Goal: Transaction & Acquisition: Purchase product/service

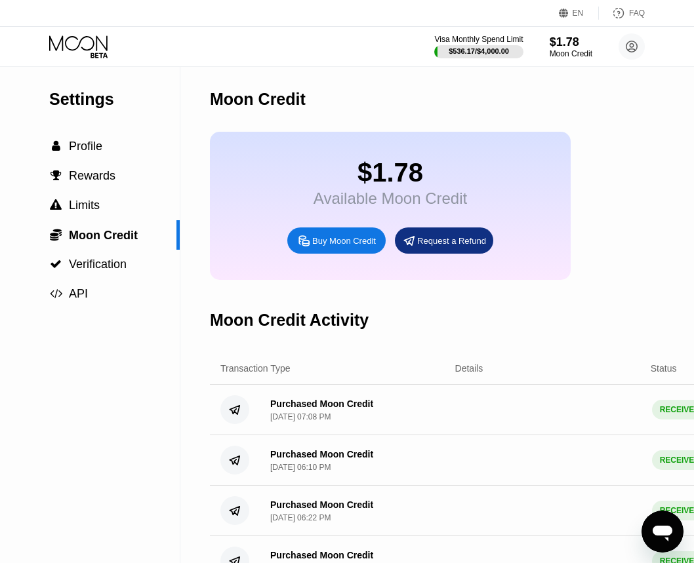
click at [350, 254] on div "Buy Moon Credit" at bounding box center [336, 241] width 98 height 26
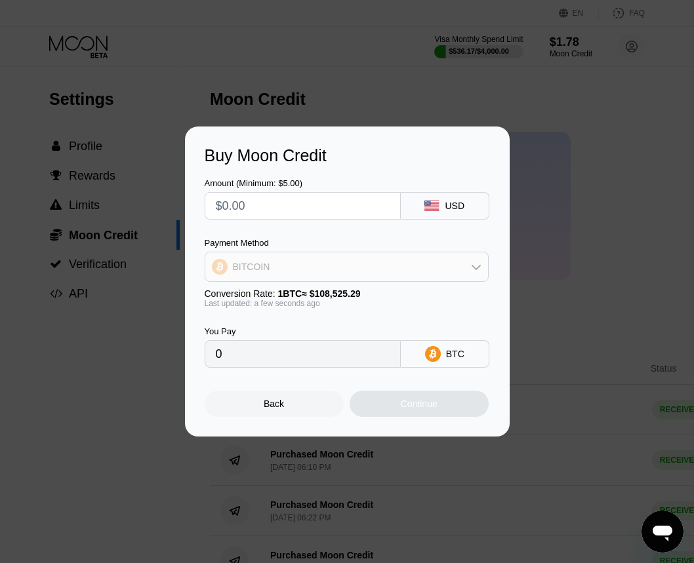
click at [323, 262] on div "BITCOIN" at bounding box center [346, 267] width 283 height 26
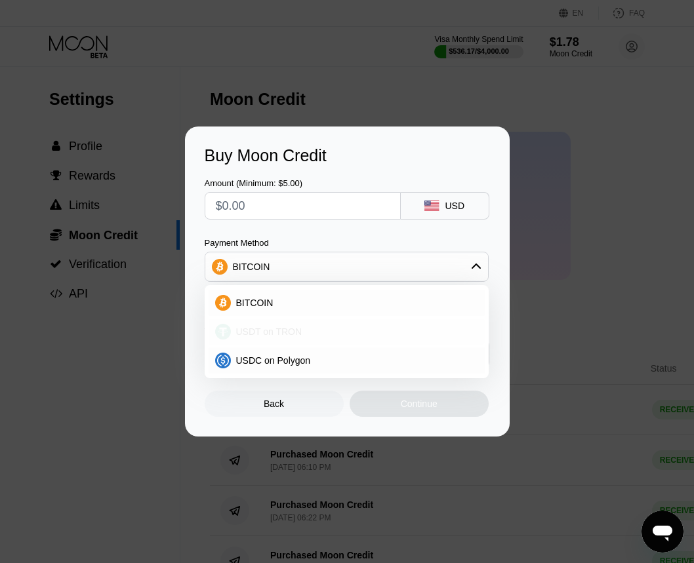
click at [308, 319] on div "USDT on TRON" at bounding box center [347, 332] width 276 height 26
type input "0.00"
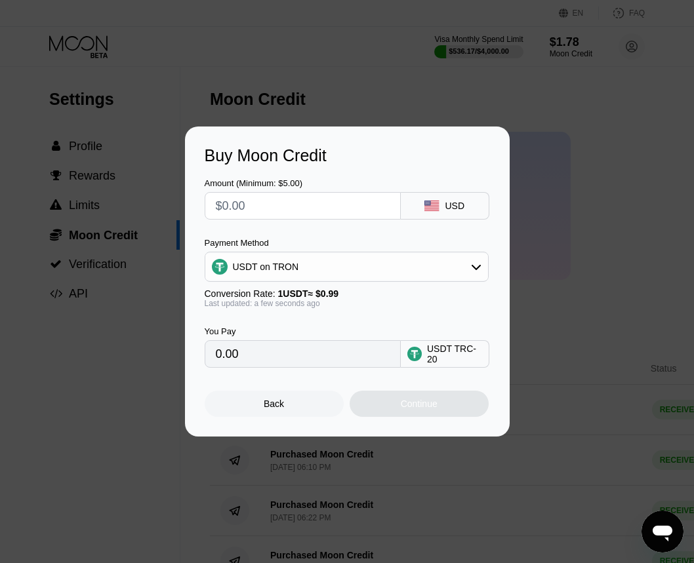
click at [239, 201] on input "text" at bounding box center [303, 206] width 174 height 26
type input "$1"
type input "1.01"
type input "$11"
type input "11.11"
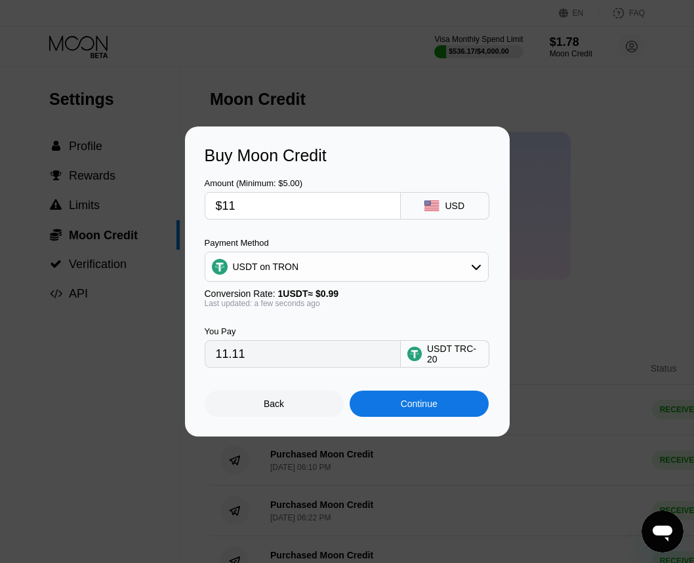
type input "$111"
type input "112.12"
type input "$111"
drag, startPoint x: 410, startPoint y: 409, endPoint x: 352, endPoint y: 395, distance: 60.0
click at [409, 409] on div "Continue" at bounding box center [419, 404] width 37 height 10
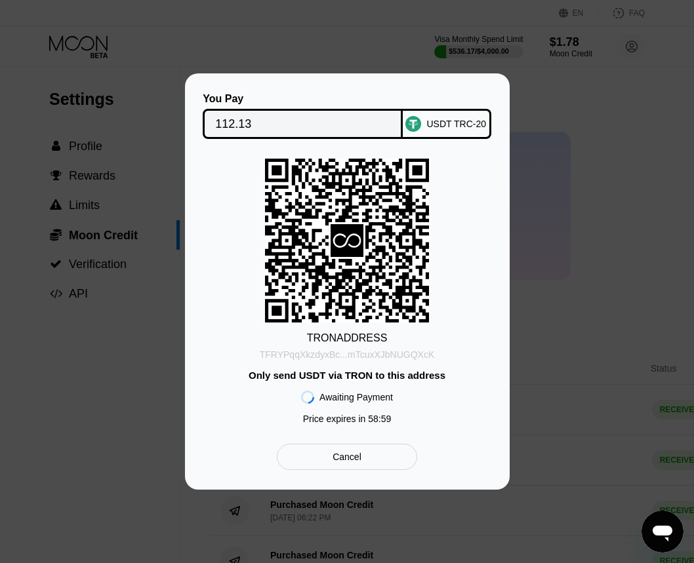
click at [297, 356] on div "TFRYPqqXkzdyxBc...mTcuxXJbNUGQXcK" at bounding box center [347, 355] width 175 height 10
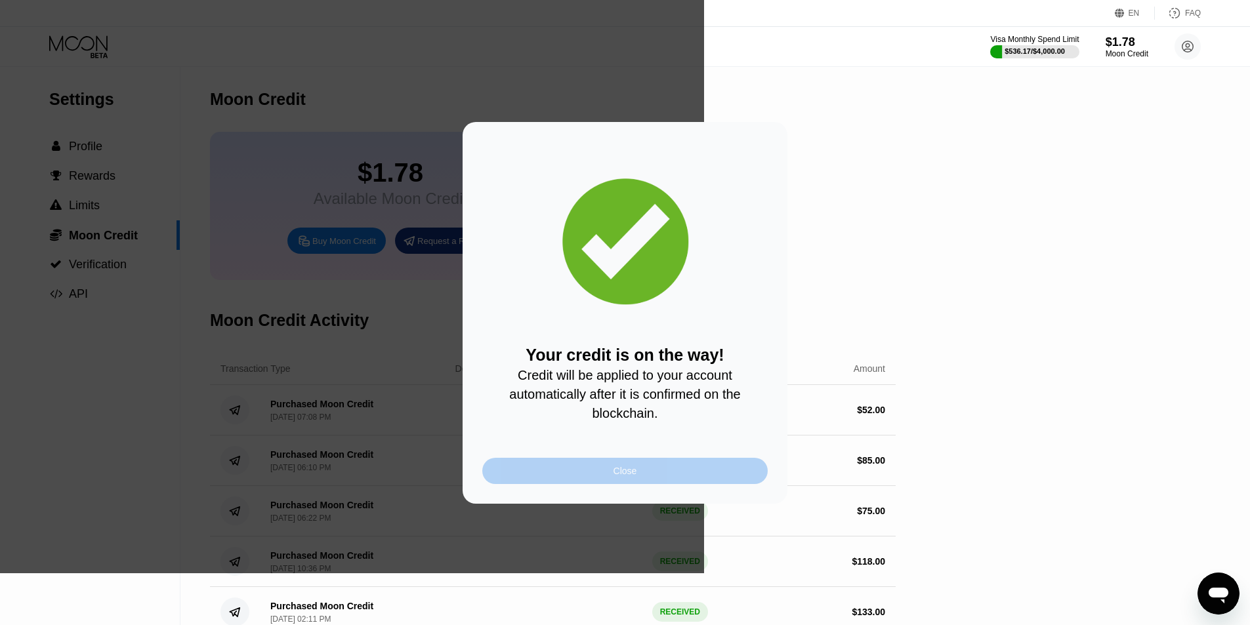
click at [608, 472] on div "Close" at bounding box center [624, 471] width 285 height 26
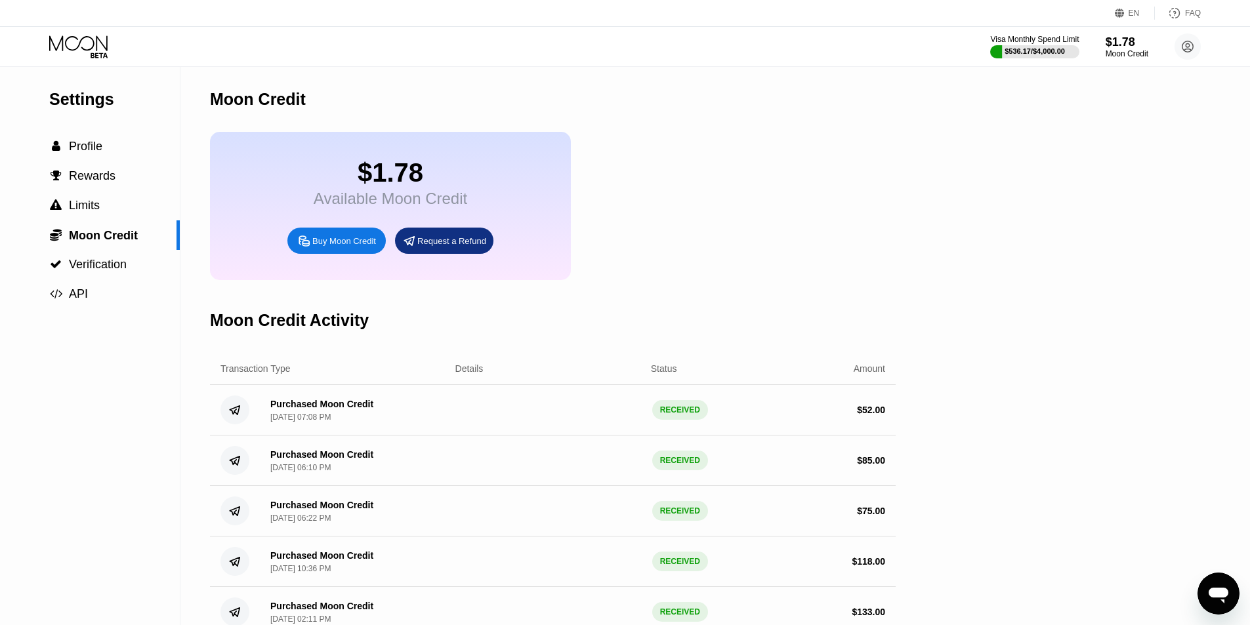
click at [96, 47] on icon at bounding box center [79, 46] width 61 height 23
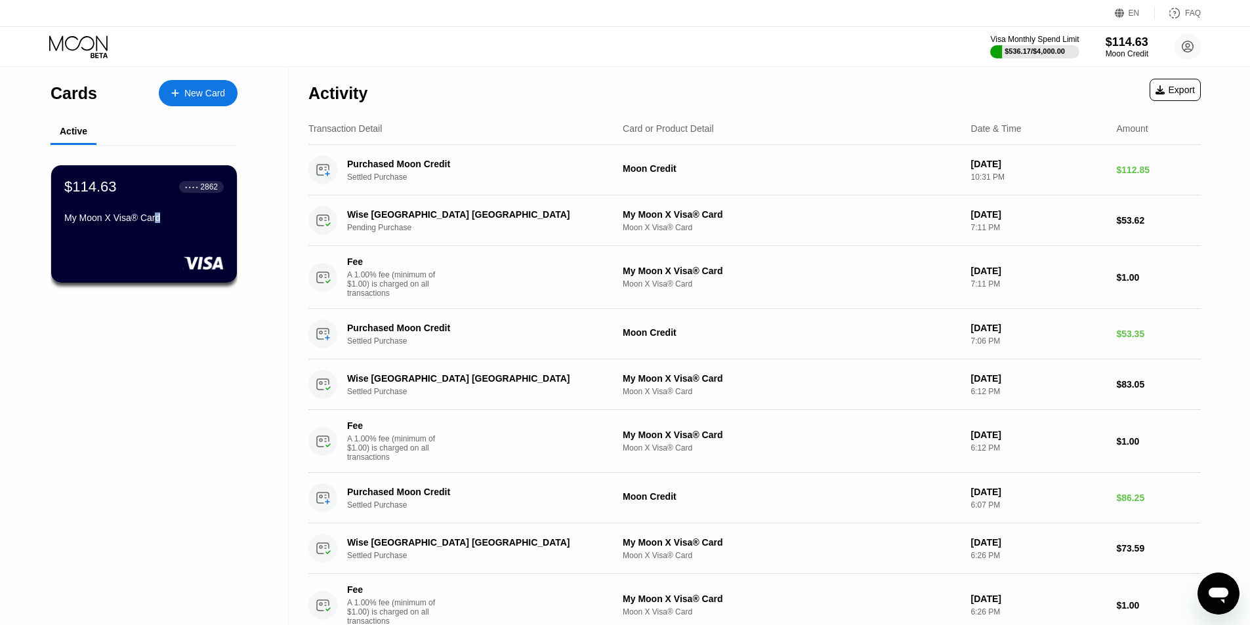
click at [158, 219] on div "My Moon X Visa® Card" at bounding box center [143, 218] width 159 height 10
click at [150, 210] on div "$114.63 ● ● ● ● 2862 My Moon X Visa® Card" at bounding box center [143, 203] width 159 height 50
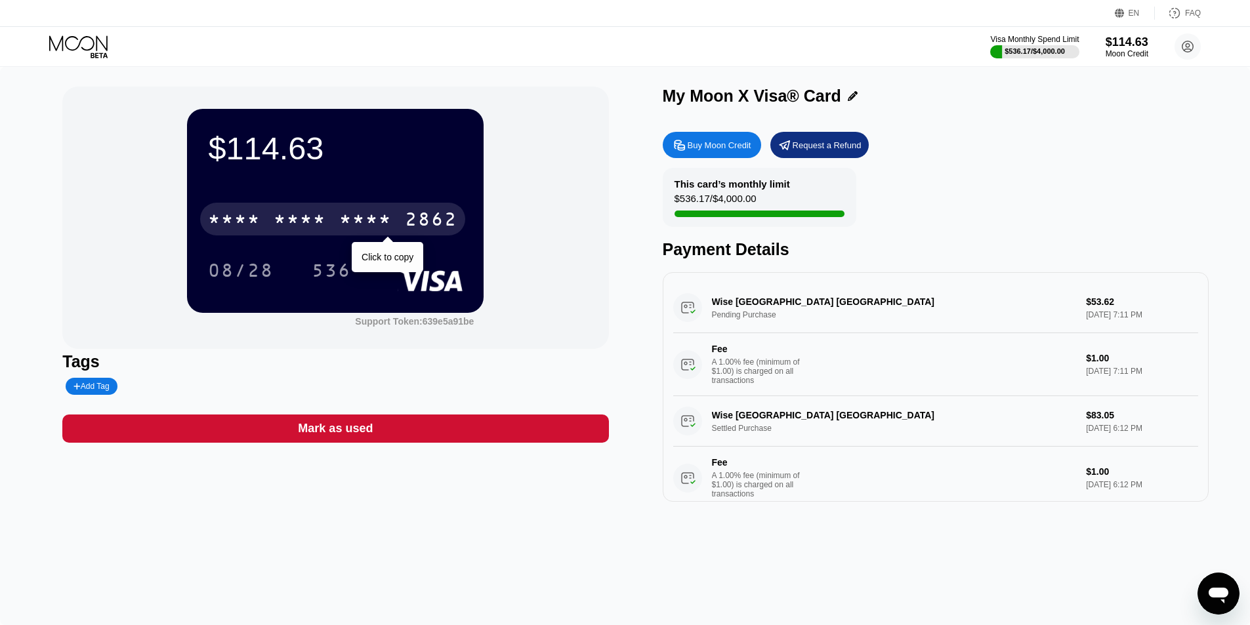
click at [312, 230] on div "* * * *" at bounding box center [300, 221] width 52 height 21
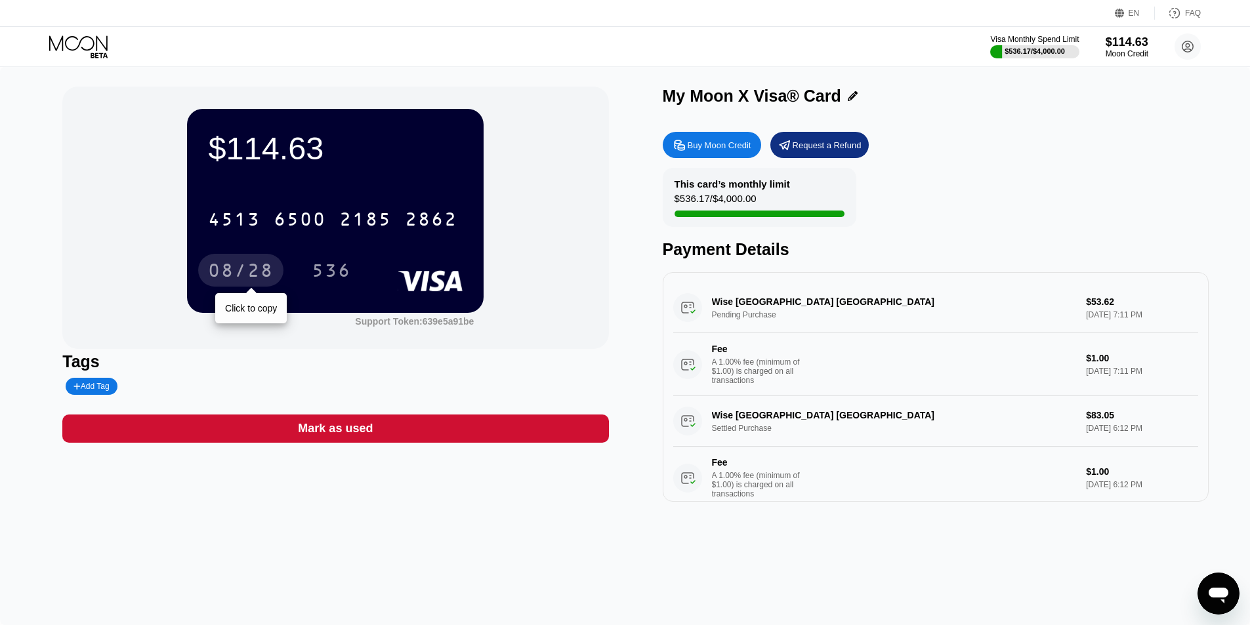
drag, startPoint x: 255, startPoint y: 269, endPoint x: 529, endPoint y: 60, distance: 344.9
click at [256, 269] on div "08/28" at bounding box center [241, 272] width 66 height 21
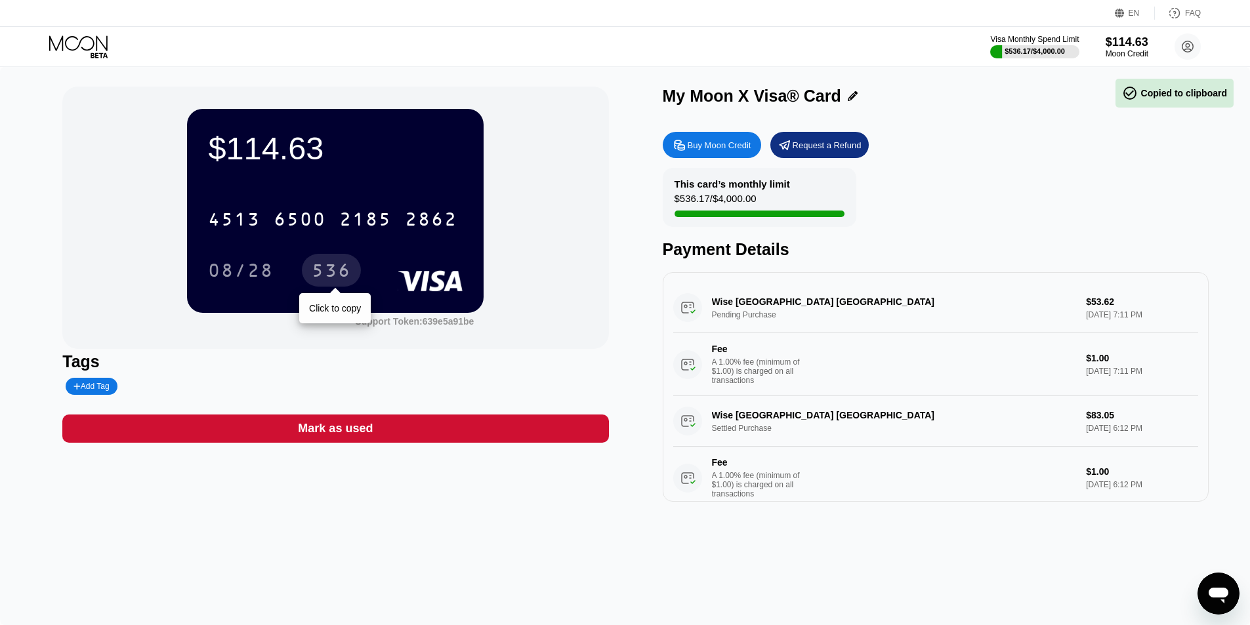
click at [327, 276] on div "536" at bounding box center [331, 272] width 39 height 21
click at [333, 278] on div "536" at bounding box center [331, 272] width 39 height 21
